Goal: Task Accomplishment & Management: Complete application form

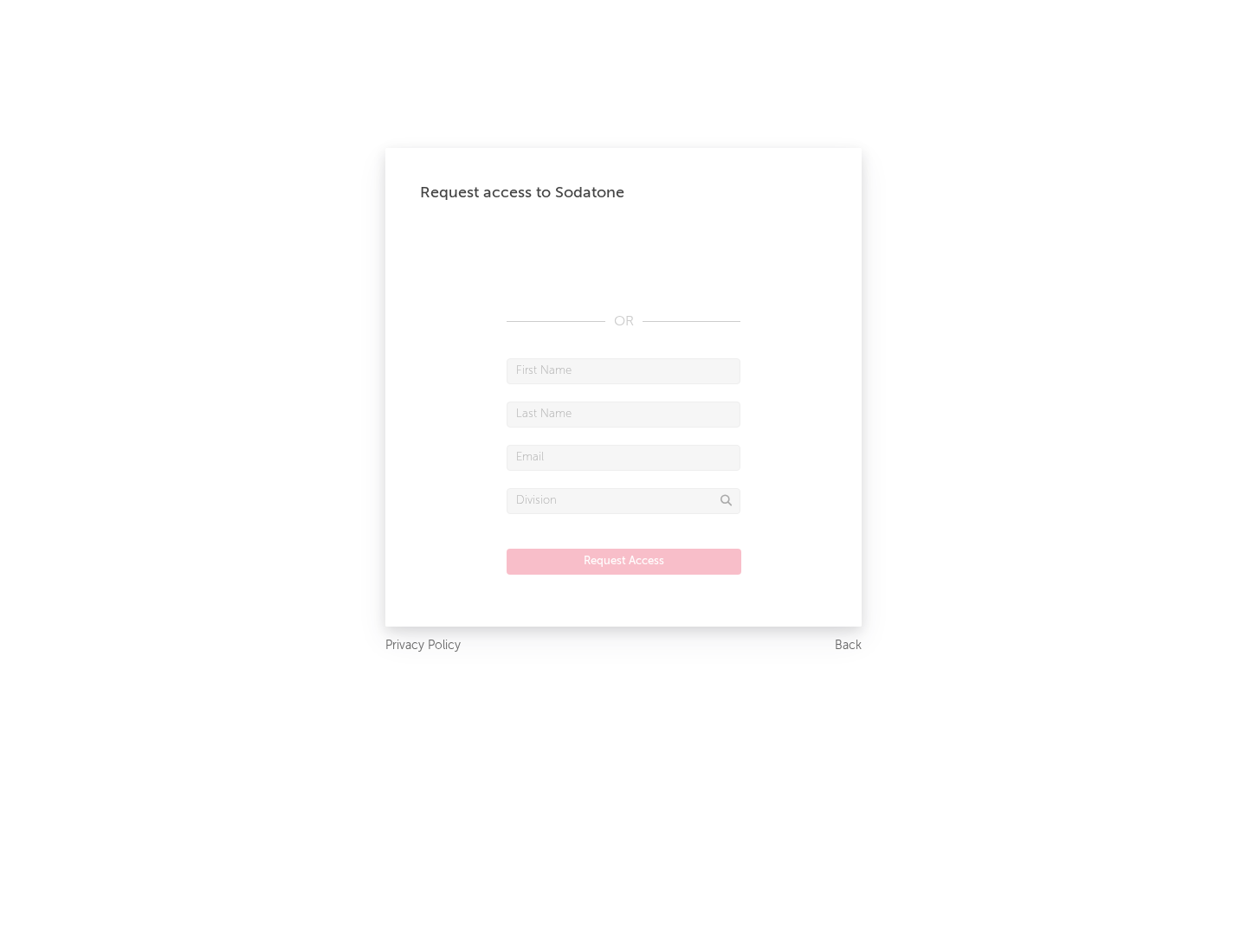
click at [623, 371] on input "text" at bounding box center [623, 371] width 234 height 26
type input "[PERSON_NAME]"
click at [623, 414] on input "text" at bounding box center [623, 415] width 234 height 26
type input "[PERSON_NAME]"
click at [623, 457] on input "text" at bounding box center [623, 458] width 234 height 26
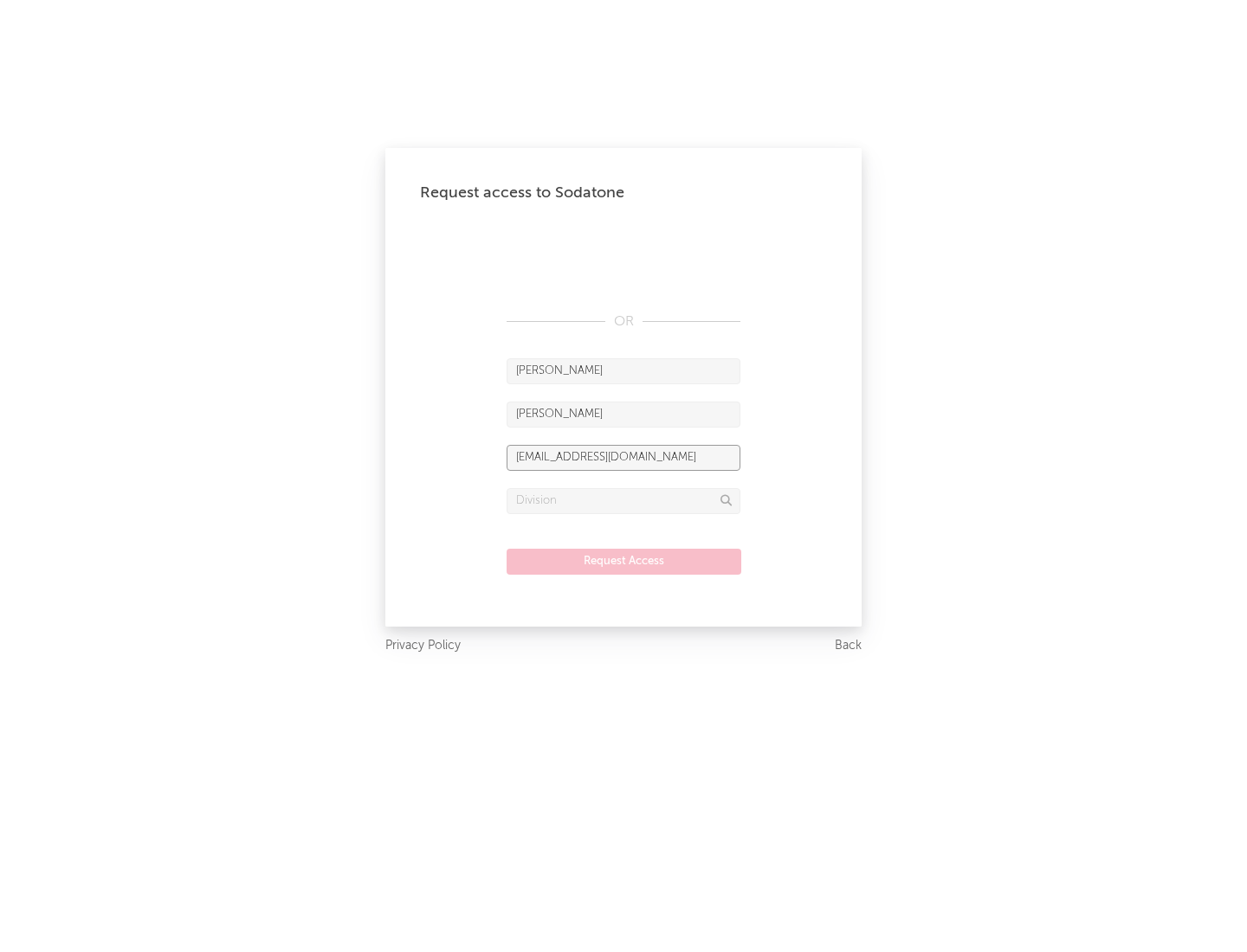
type input "[EMAIL_ADDRESS][DOMAIN_NAME]"
click at [623, 500] on input "text" at bounding box center [623, 501] width 234 height 26
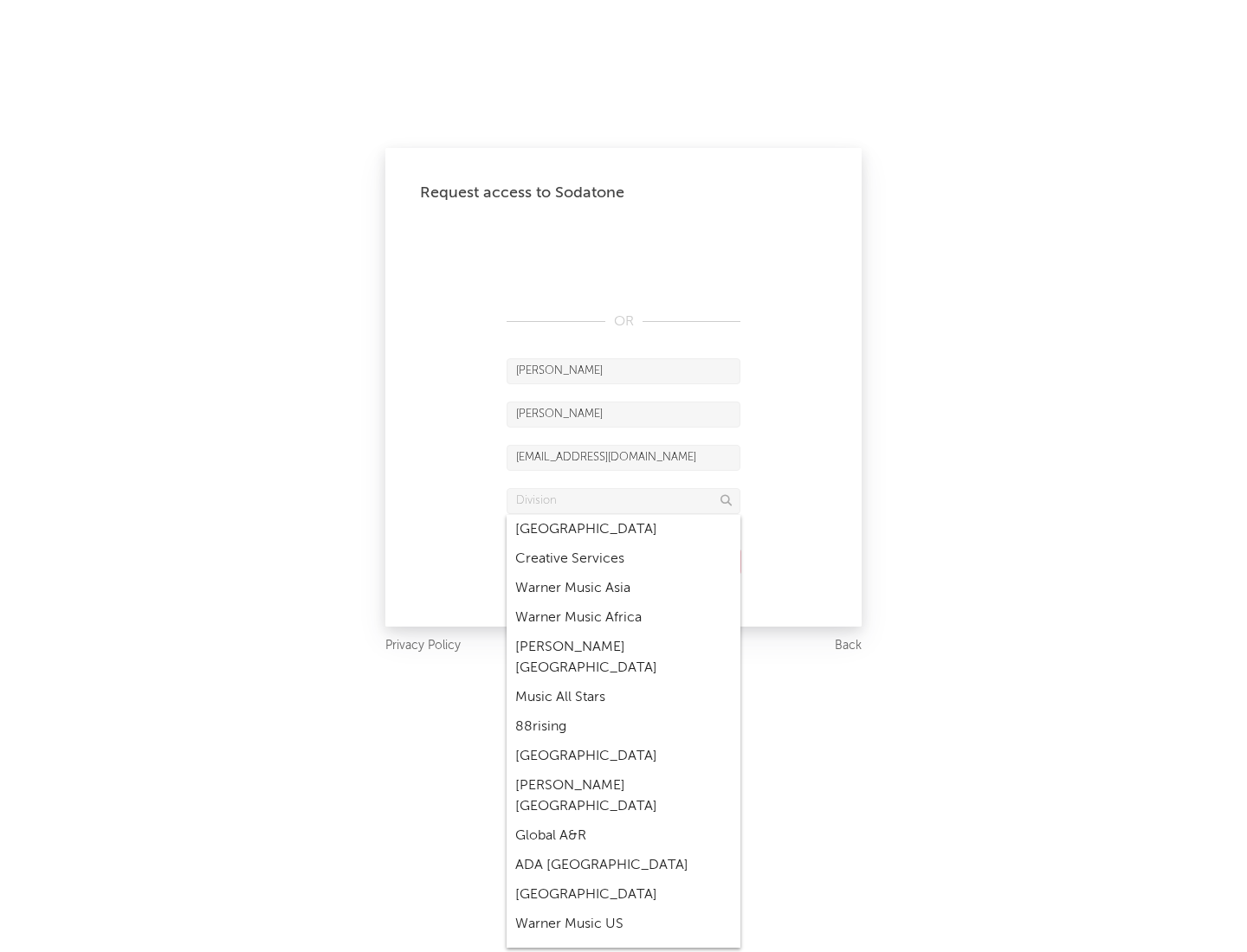
click at [623, 683] on div "Music All Stars" at bounding box center [623, 698] width 234 height 29
type input "Music All Stars"
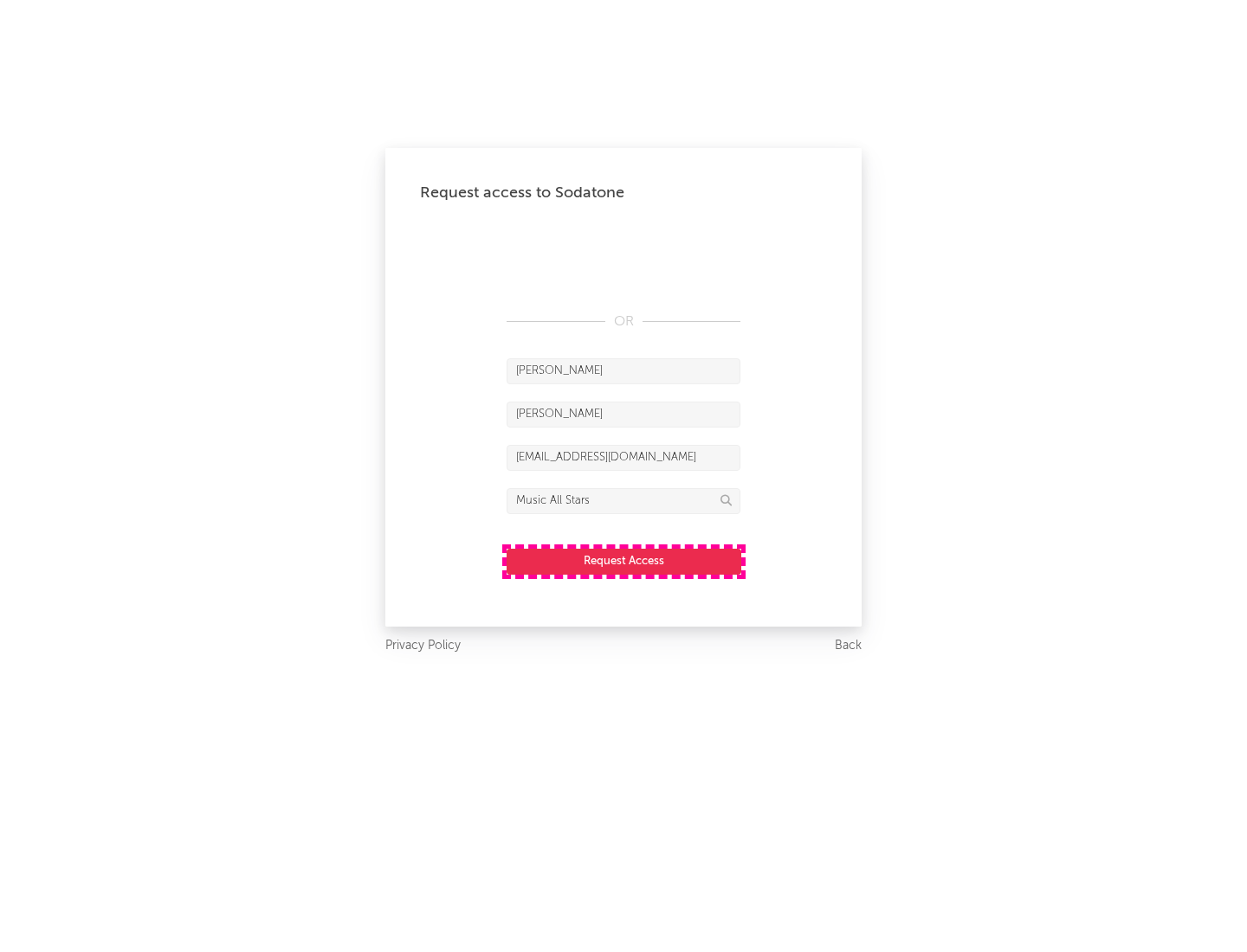
click at [623, 561] on button "Request Access" at bounding box center [624, 561] width 235 height 26
